Goal: Task Accomplishment & Management: Use online tool/utility

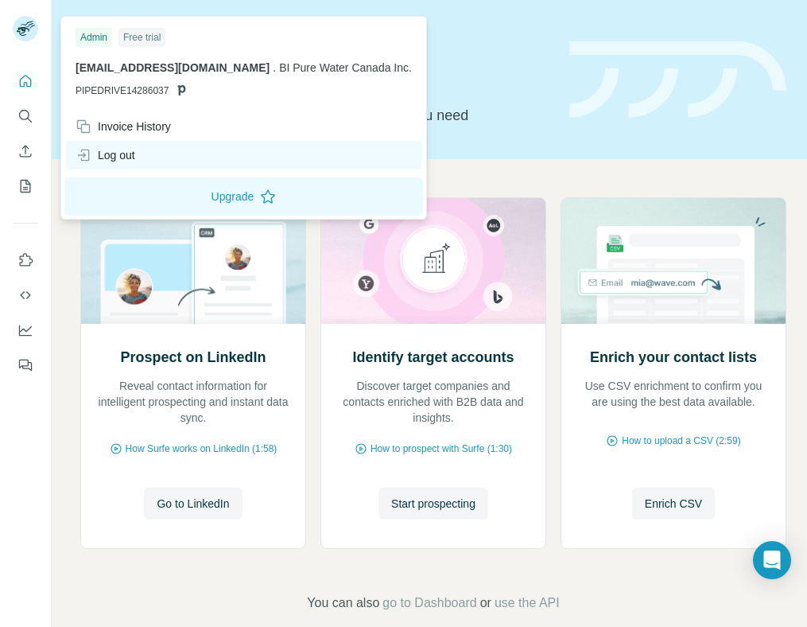
click at [118, 161] on div "Log out" at bounding box center [106, 155] width 60 height 16
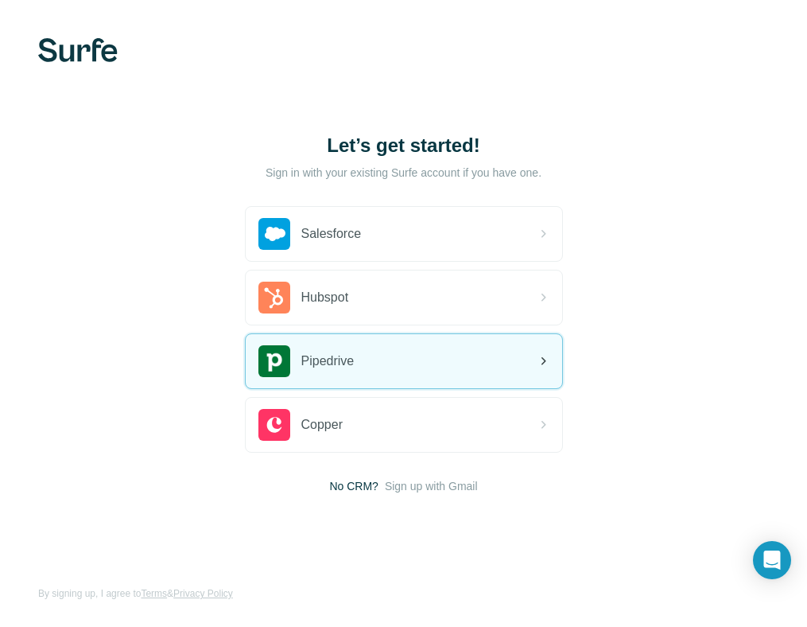
click at [327, 368] on span "Pipedrive" at bounding box center [327, 361] width 53 height 19
